Goal: Navigation & Orientation: Find specific page/section

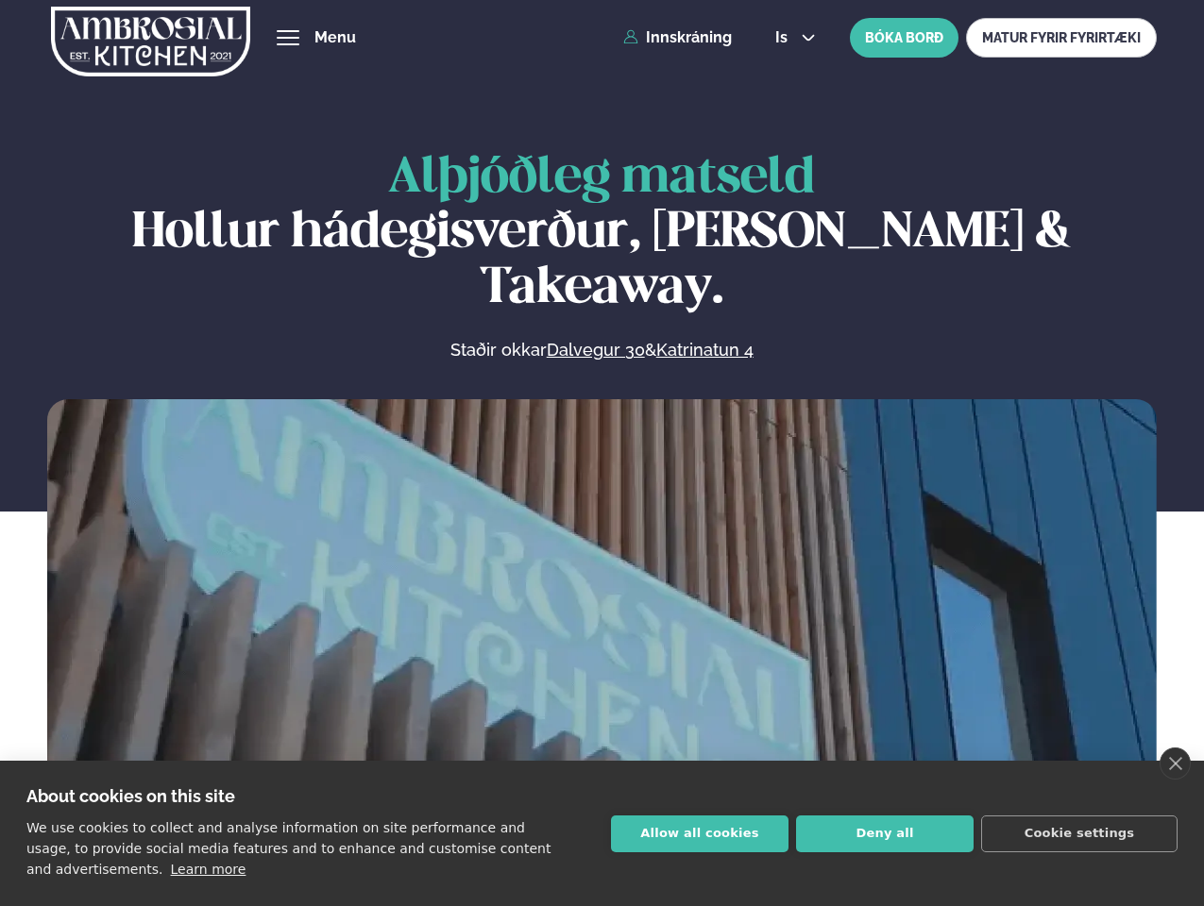
click at [1175, 764] on link "close" at bounding box center [1175, 764] width 31 height 32
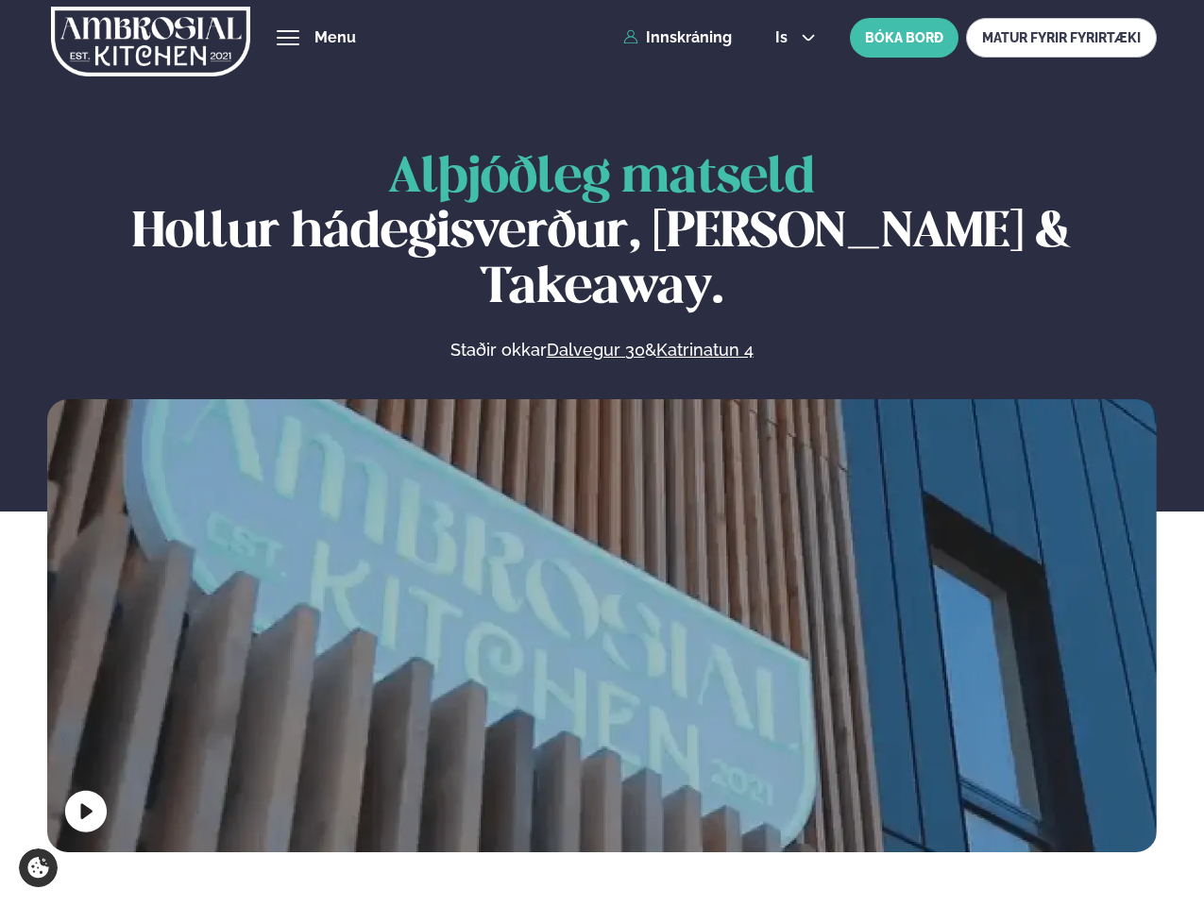
click at [288, 38] on span "hamburger" at bounding box center [287, 37] width 17 height 17
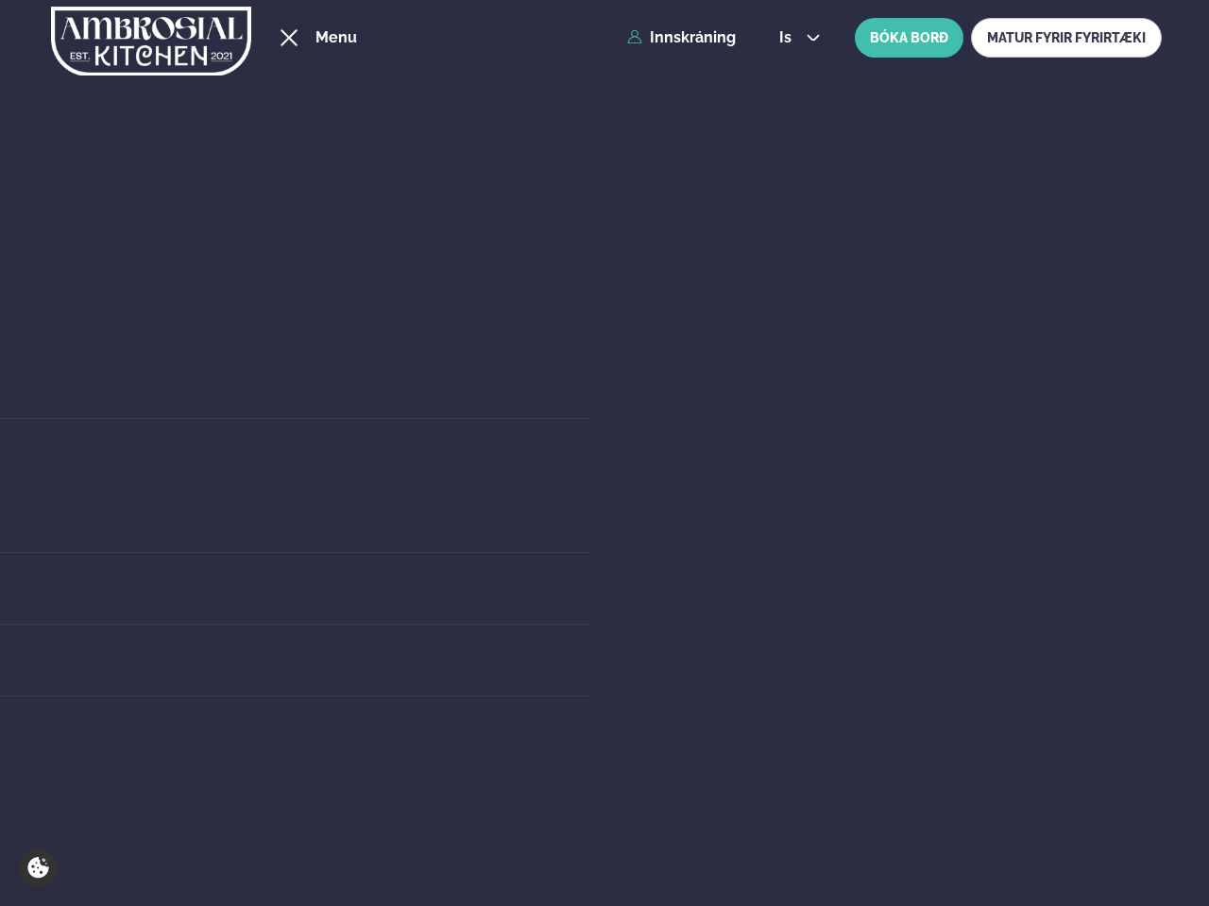
click at [793, 38] on span "is" at bounding box center [788, 37] width 18 height 15
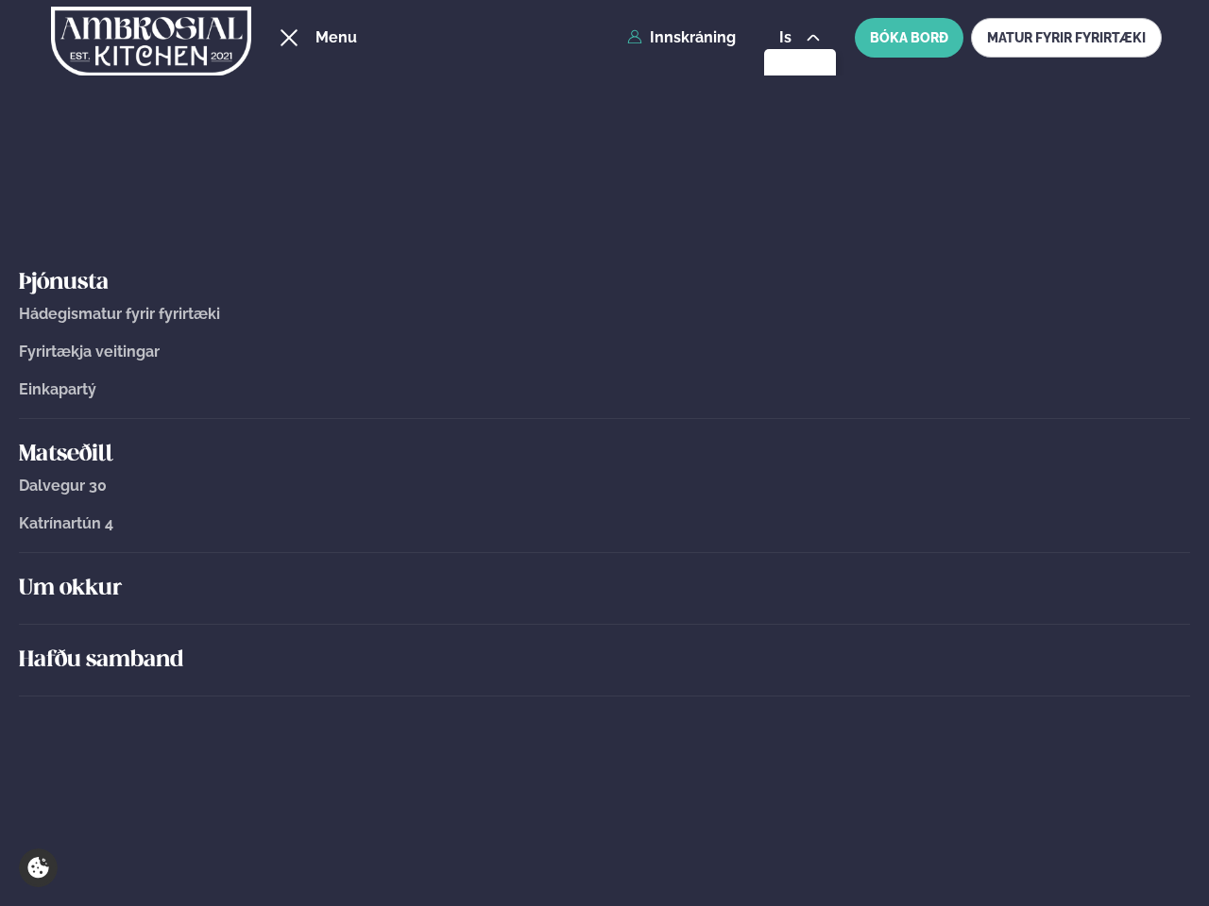
click at [601, 621] on div "Um okkur" at bounding box center [604, 589] width 1171 height 72
